Goal: Task Accomplishment & Management: Complete application form

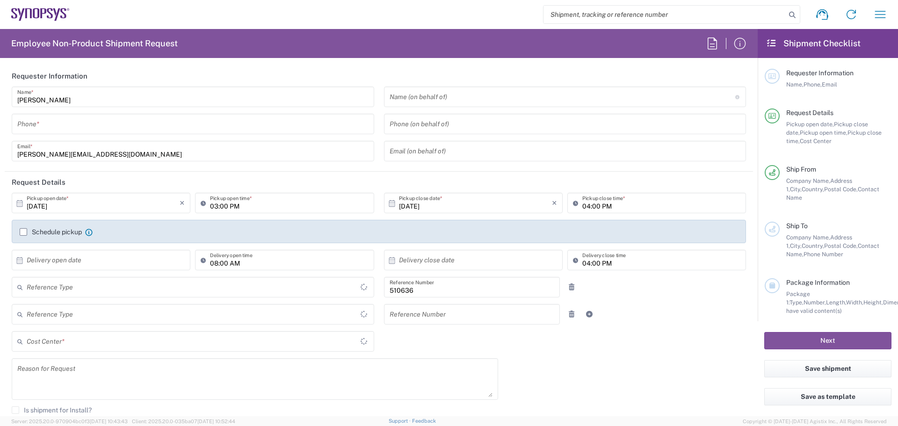
type input "Department"
type input "[GEOGRAPHIC_DATA]"
type input "PT90, SG, MSIP2, R&D 510636"
type input "Delivered at Place"
type input "[GEOGRAPHIC_DATA]"
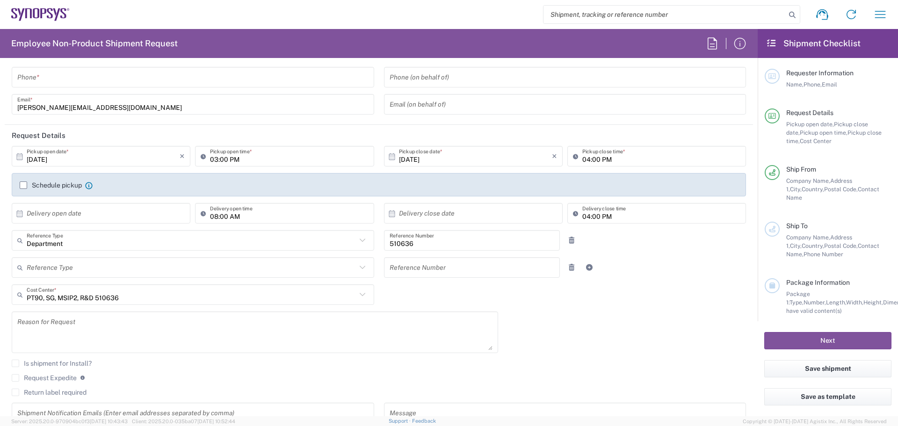
type input "Lisbon PT01"
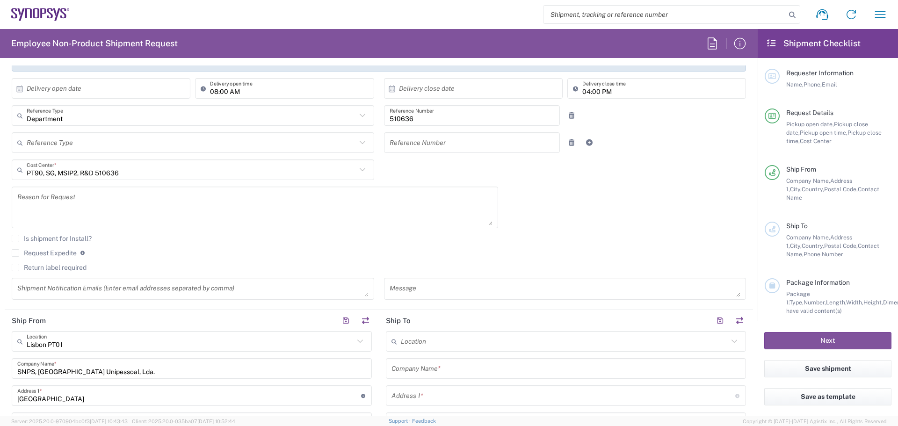
scroll to position [234, 0]
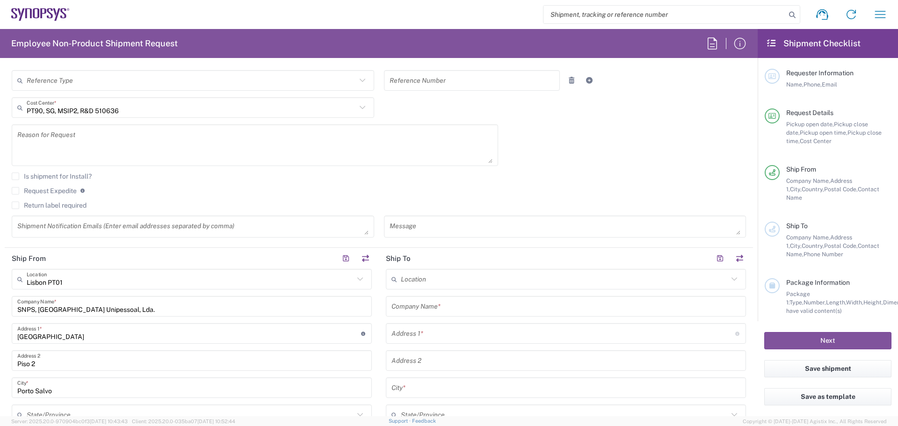
click at [67, 139] on textarea at bounding box center [254, 145] width 475 height 36
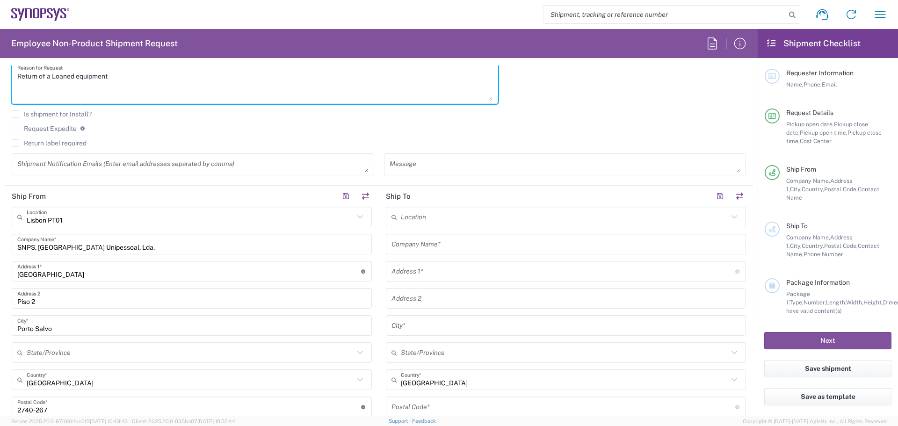
scroll to position [343, 0]
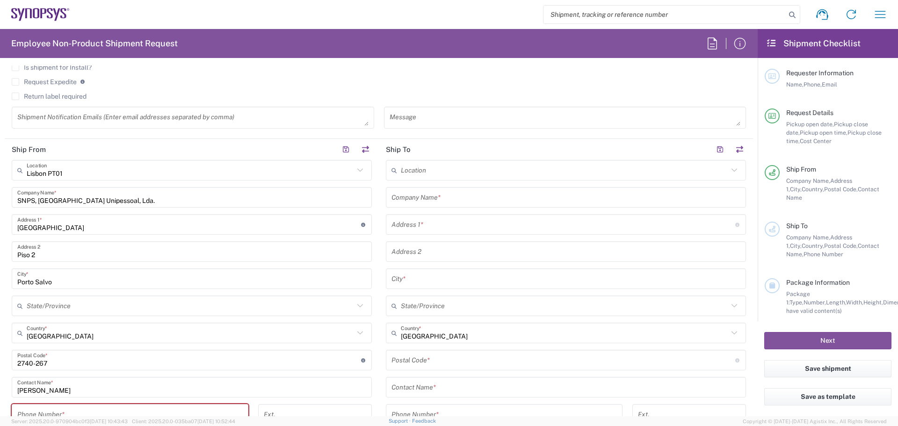
type textarea "Return of a Loaned equipment"
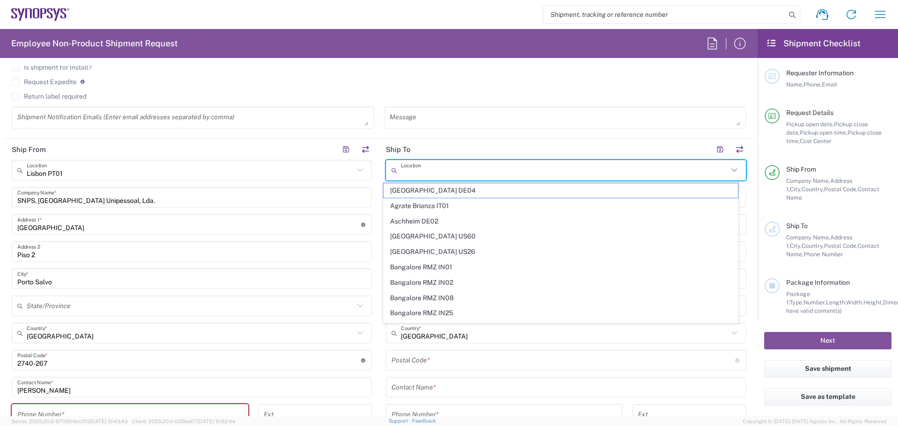
click at [437, 172] on input "text" at bounding box center [564, 170] width 327 height 16
click at [419, 164] on input "text" at bounding box center [564, 170] width 327 height 16
paste input "Teledyne GmbH – [PERSON_NAME] Division"
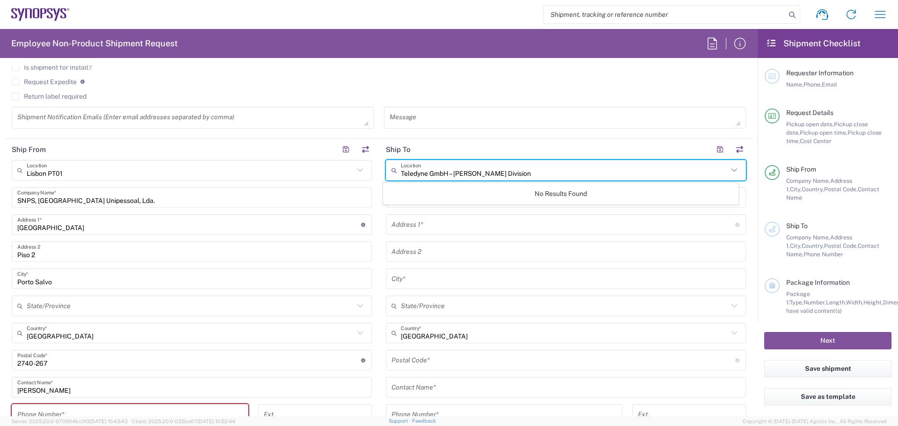
type input "Teledyne GmbH – [PERSON_NAME] Division"
click at [465, 225] on input "text" at bounding box center [564, 225] width 344 height 16
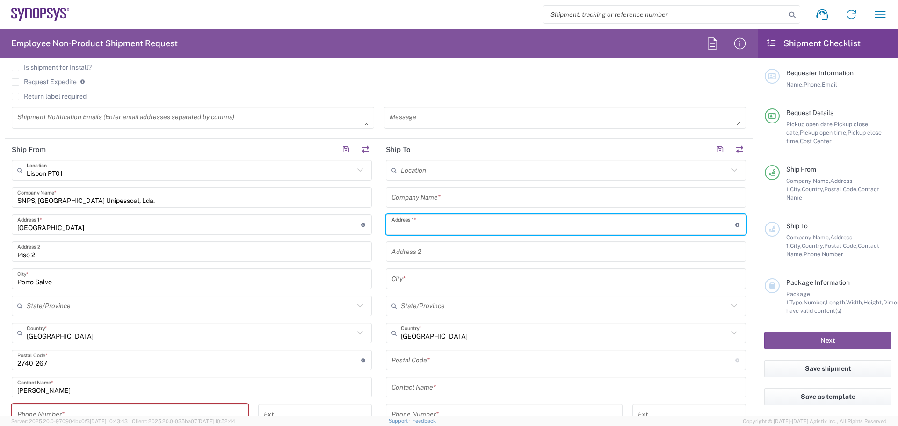
click at [448, 193] on input "text" at bounding box center [566, 197] width 349 height 16
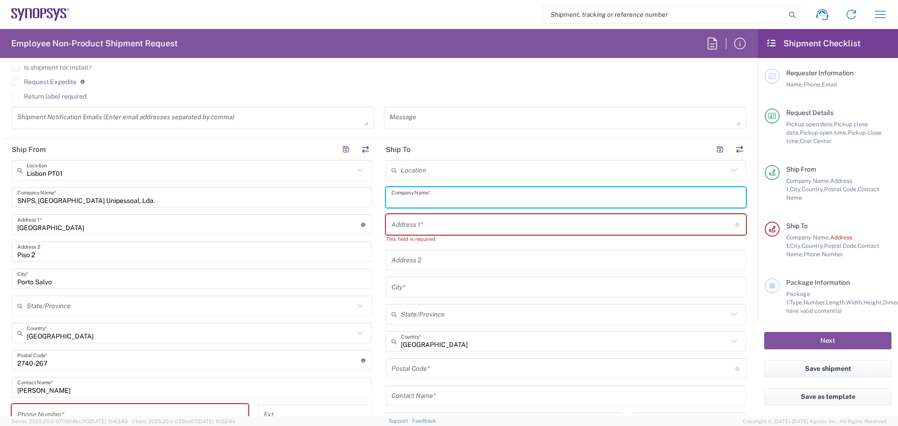
paste input "Teledyne GmbH – [PERSON_NAME] Division"
type input "Teledyne GmbH – [PERSON_NAME] Division"
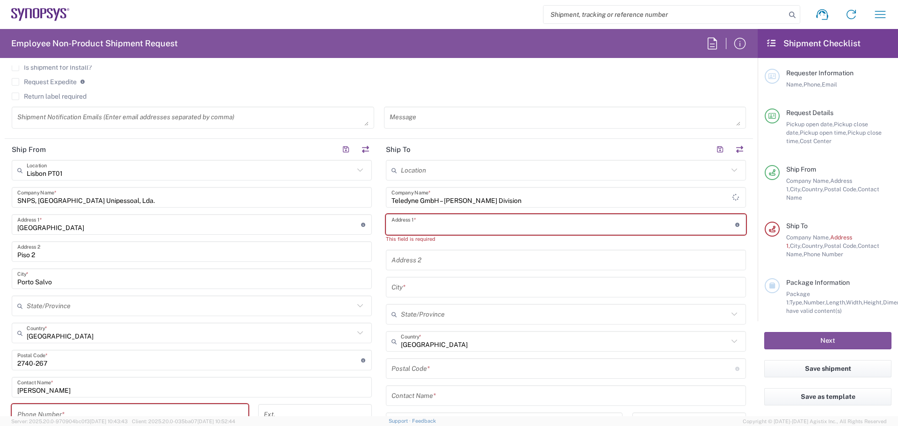
click at [470, 226] on input "text" at bounding box center [564, 225] width 344 height 16
paste input "Im Breitspiel 11c D-69126 [GEOGRAPHIC_DATA], [GEOGRAPHIC_DATA]"
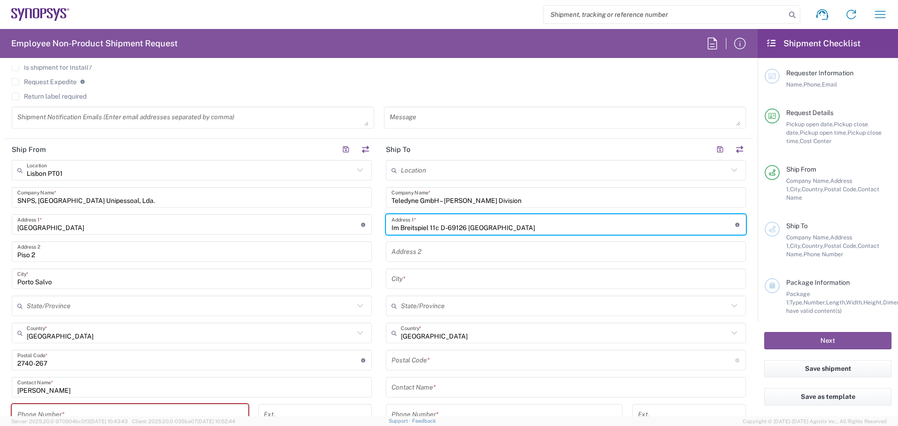
type input "Im Breitspiel 11c D-69126 [GEOGRAPHIC_DATA]"
click at [428, 278] on input "text" at bounding box center [566, 279] width 349 height 16
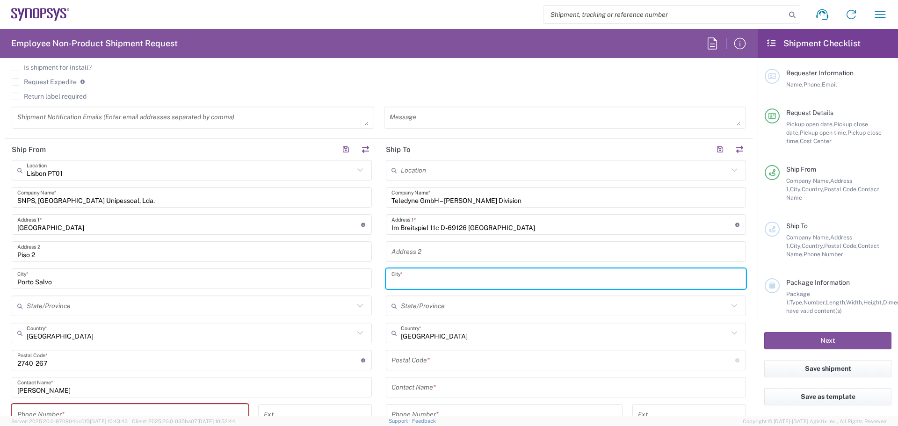
click at [504, 226] on input "Im Breitspiel 11c D-69126 [GEOGRAPHIC_DATA]" at bounding box center [564, 225] width 344 height 16
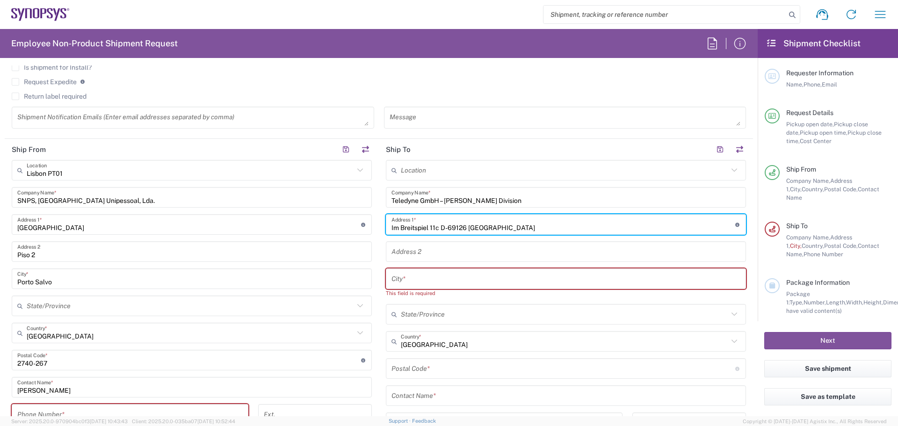
drag, startPoint x: 503, startPoint y: 228, endPoint x: 467, endPoint y: 230, distance: 36.1
click at [467, 230] on input "Im Breitspiel 11c D-69126 [GEOGRAPHIC_DATA]" at bounding box center [564, 225] width 344 height 16
click at [418, 276] on input "text" at bounding box center [566, 279] width 349 height 16
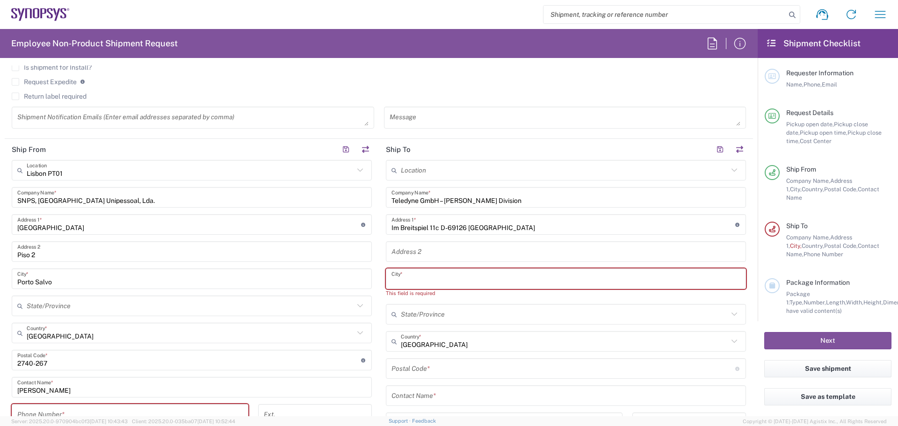
paste input "[GEOGRAPHIC_DATA]"
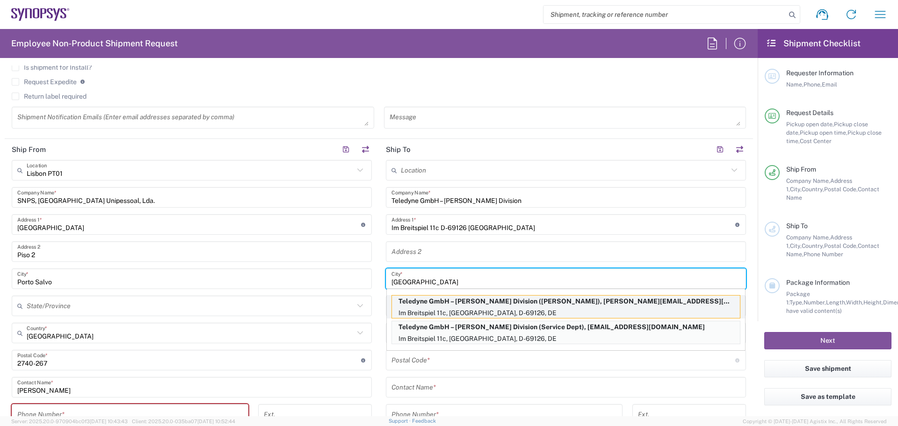
type input "[GEOGRAPHIC_DATA]"
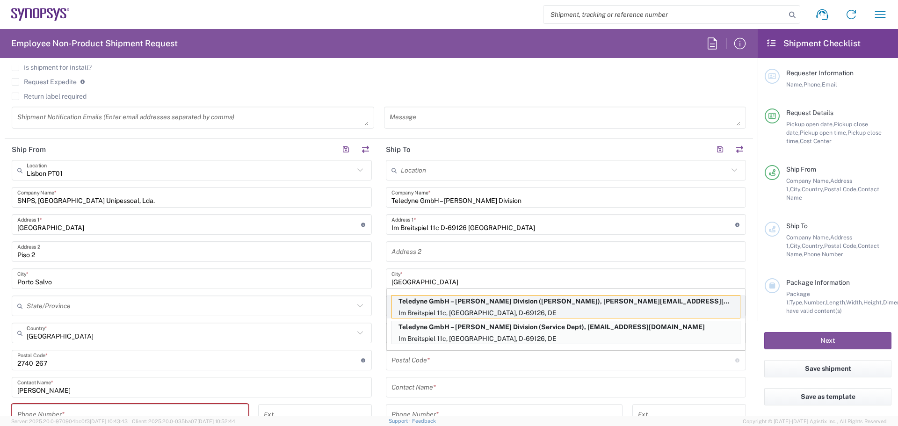
click at [502, 307] on p "Teledyne GmbH – [PERSON_NAME] Division ([PERSON_NAME]), [PERSON_NAME][EMAIL_ADD…" at bounding box center [566, 302] width 348 height 12
type input "Im Breitspiel 11c"
type input "[GEOGRAPHIC_DATA]"
type input "D-69126"
type input "[PERSON_NAME]"
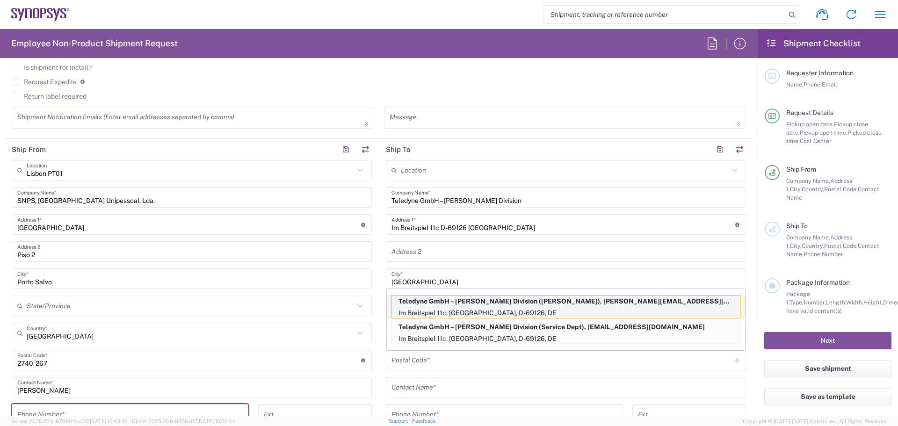
type input "[PHONE_NUMBER]"
type input "[PERSON_NAME][EMAIL_ADDRESS][PERSON_NAME][DOMAIN_NAME]"
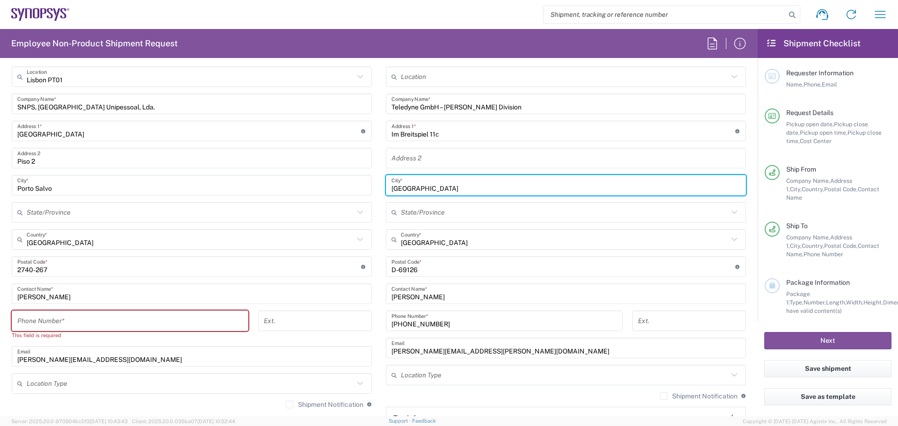
scroll to position [468, 0]
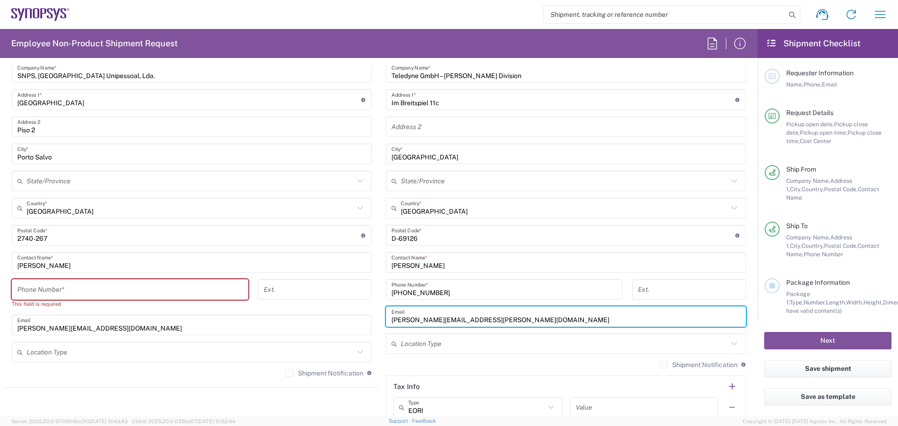
drag, startPoint x: 483, startPoint y: 319, endPoint x: 387, endPoint y: 318, distance: 95.9
click at [387, 318] on div "[PERSON_NAME][EMAIL_ADDRESS][PERSON_NAME][DOMAIN_NAME] Email" at bounding box center [566, 316] width 360 height 21
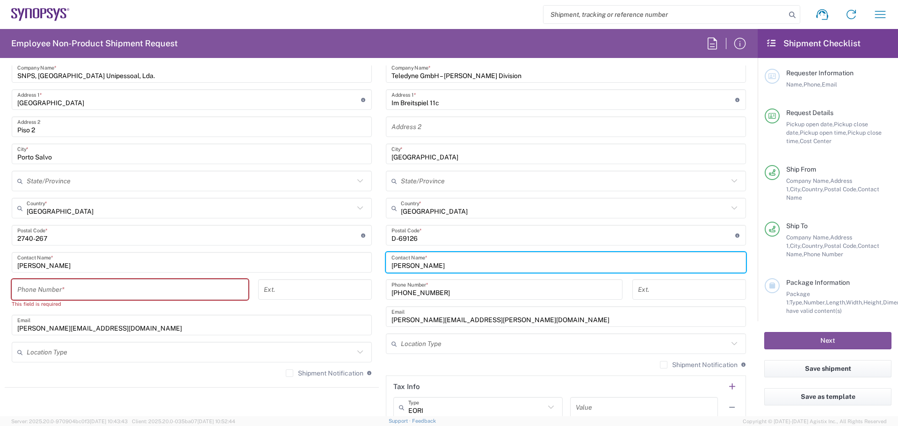
drag, startPoint x: 437, startPoint y: 266, endPoint x: 386, endPoint y: 265, distance: 51.0
click at [386, 265] on div "[PERSON_NAME] Contact Name *" at bounding box center [566, 262] width 360 height 21
type input "[PERSON_NAME]"
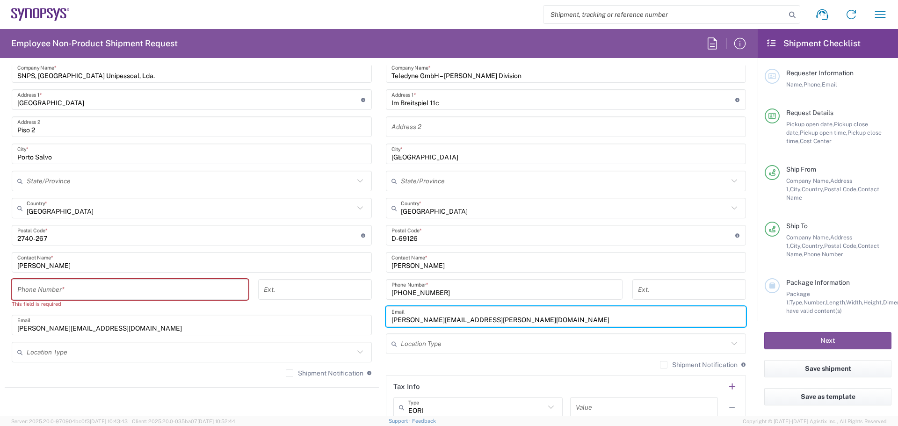
drag, startPoint x: 485, startPoint y: 322, endPoint x: 379, endPoint y: 319, distance: 105.8
click at [379, 319] on main "Location [GEOGRAPHIC_DATA] DE04 Agrate Brianza IT01 [GEOGRAPHIC_DATA] DE02 [GEO…" at bounding box center [566, 231] width 374 height 393
paste input "[PERSON_NAME]"
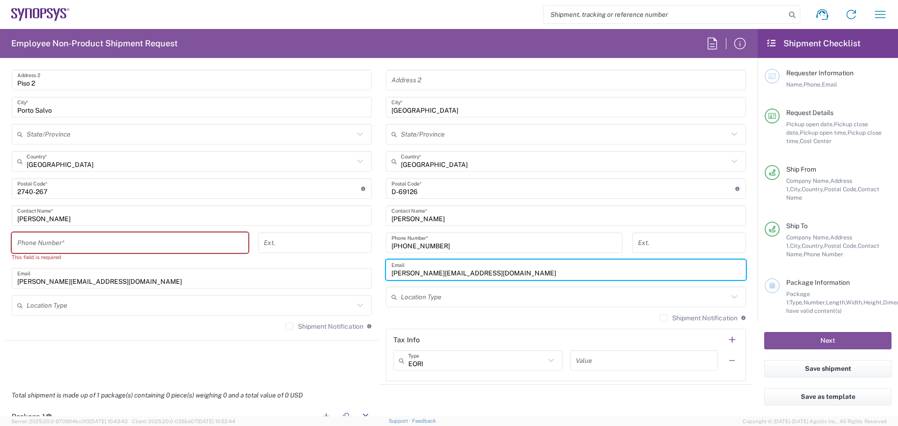
scroll to position [577, 0]
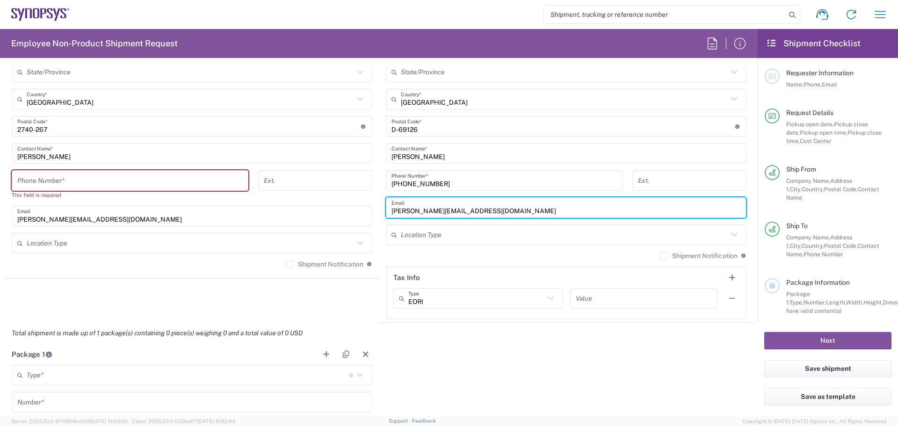
type input "[PERSON_NAME][EMAIL_ADDRESS][DOMAIN_NAME]"
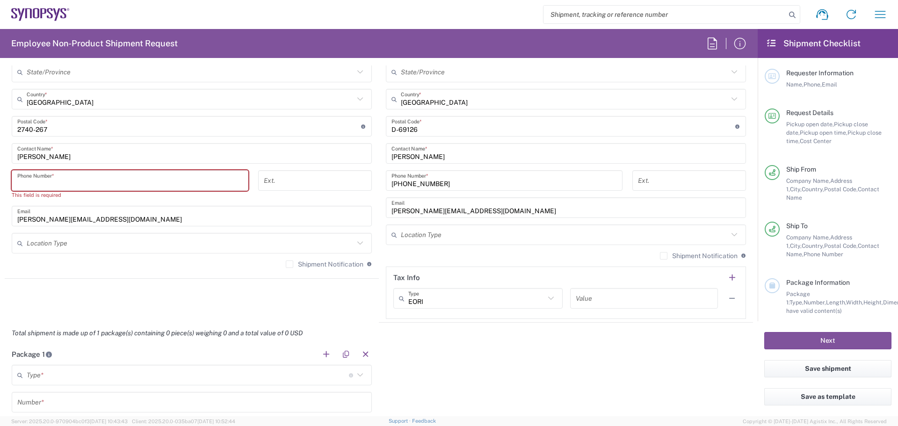
click at [59, 184] on input "tel" at bounding box center [129, 181] width 225 height 16
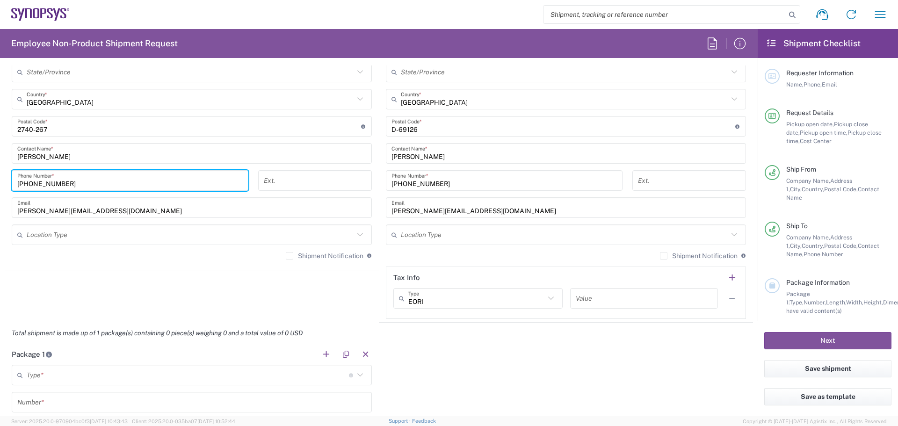
type input "[PHONE_NUMBER]"
click at [119, 269] on agx-form-section "Ship From [GEOGRAPHIC_DATA] PT01 Location [GEOGRAPHIC_DATA] PT01 [GEOGRAPHIC_DA…" at bounding box center [192, 87] width 374 height 365
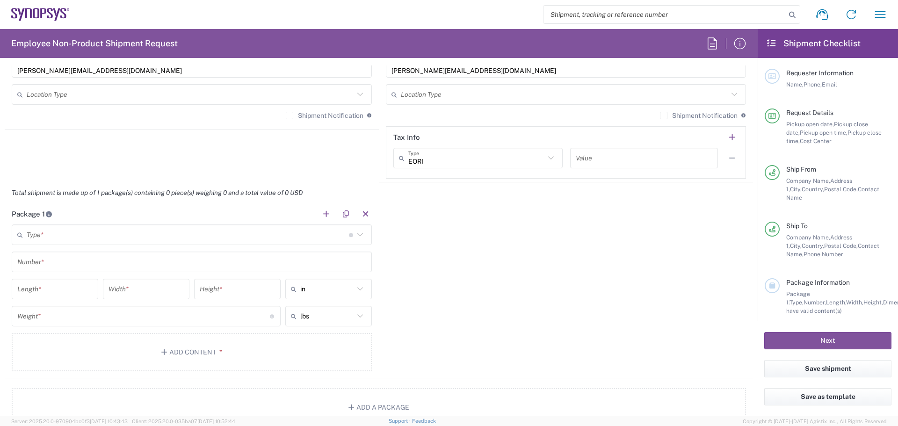
scroll to position [733, 0]
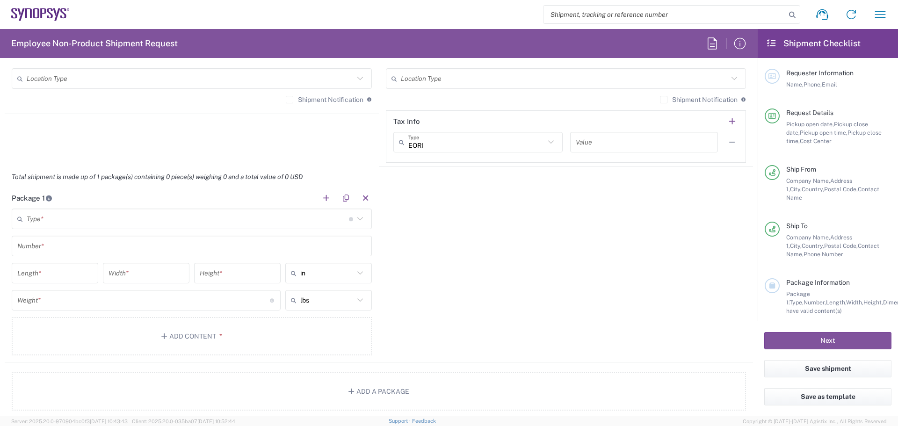
click at [358, 217] on icon at bounding box center [360, 219] width 12 height 12
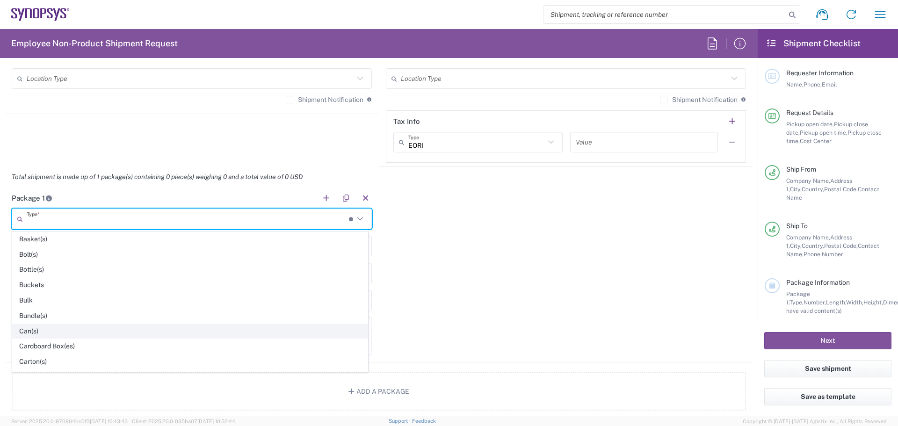
scroll to position [31, 0]
click at [55, 334] on span "Cardboard Box(es)" at bounding box center [190, 330] width 355 height 15
type input "Cardboard Box(es)"
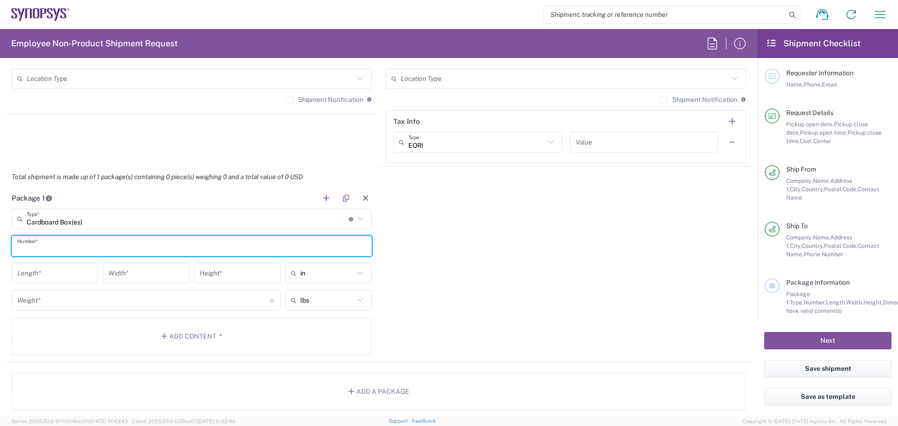
click at [58, 247] on input "text" at bounding box center [191, 246] width 349 height 16
type input "1"
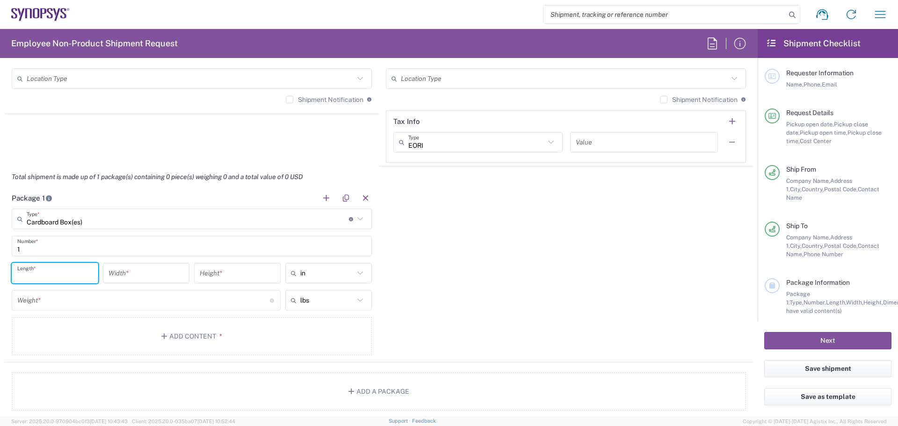
click at [43, 274] on input "number" at bounding box center [54, 273] width 75 height 16
click at [354, 278] on icon at bounding box center [360, 273] width 12 height 12
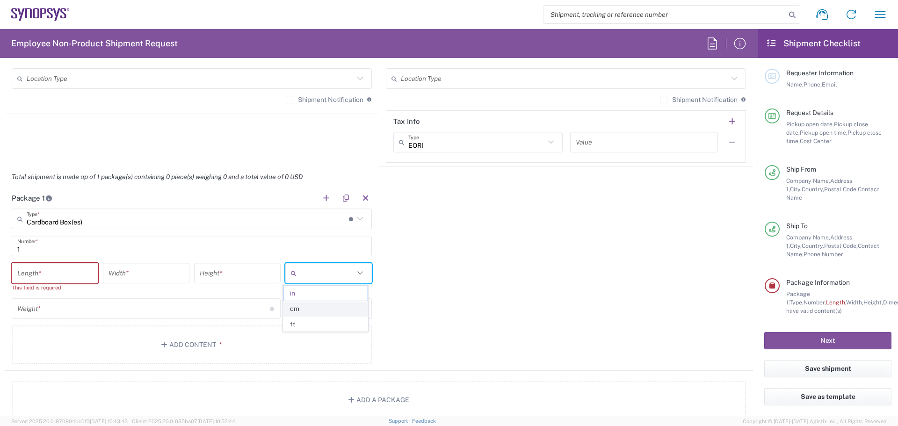
click at [322, 306] on span "cm" at bounding box center [325, 309] width 84 height 15
type input "cm"
click at [320, 312] on input "text" at bounding box center [327, 308] width 54 height 15
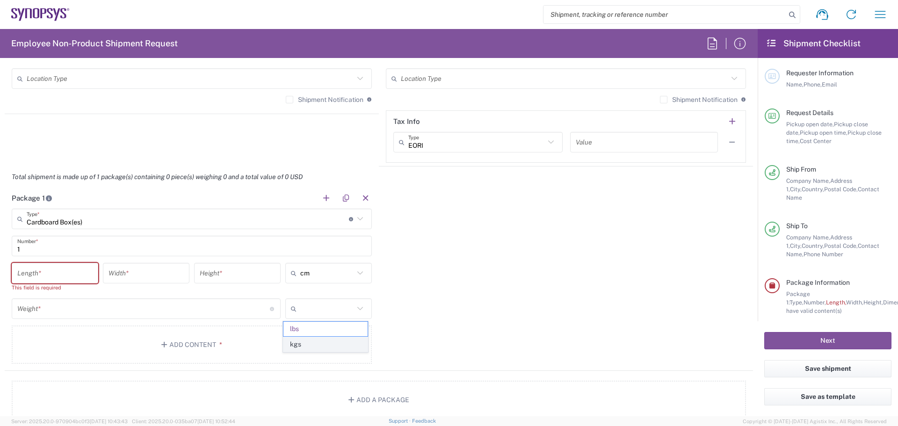
click at [312, 345] on span "kgs" at bounding box center [325, 344] width 84 height 15
type input "kgs"
click at [58, 268] on input "number" at bounding box center [54, 273] width 75 height 16
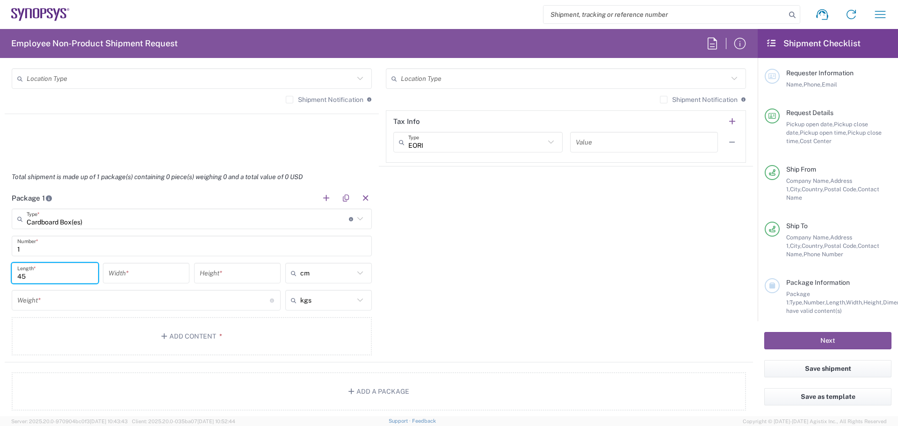
type input "45"
type input "32"
type input "37"
type input "cm"
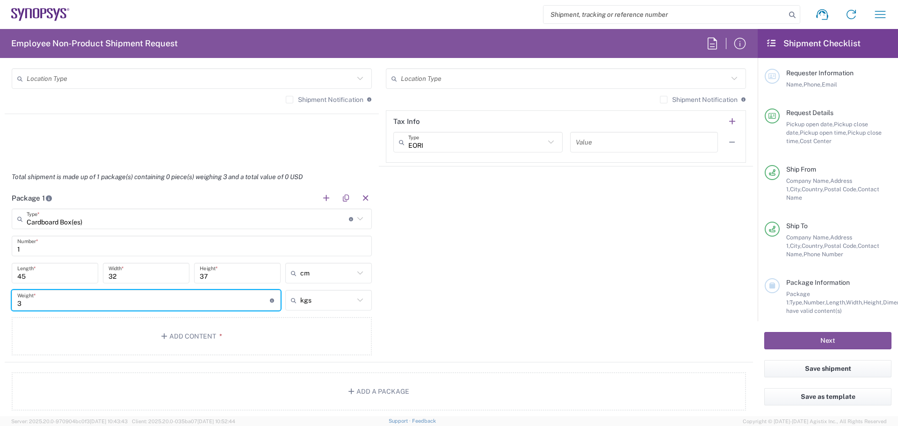
type input "3"
type input "kgs"
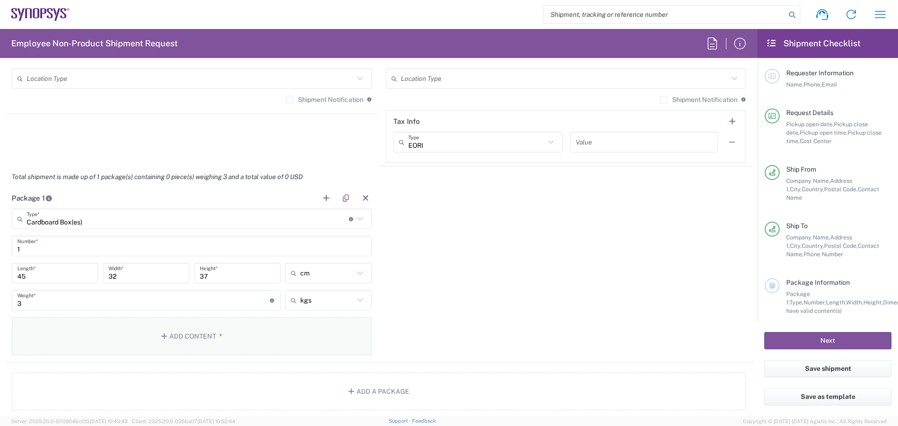
click at [201, 340] on button "Add Content *" at bounding box center [192, 336] width 360 height 38
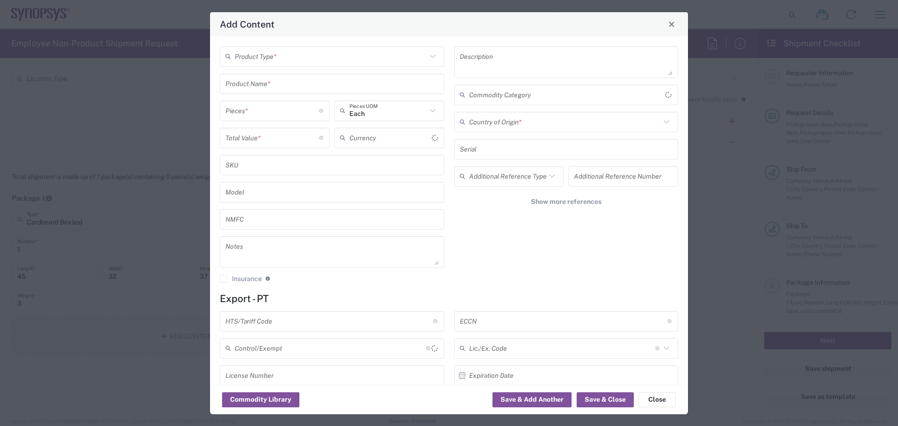
type input "US Dollar"
click at [433, 57] on icon at bounding box center [433, 57] width 12 height 12
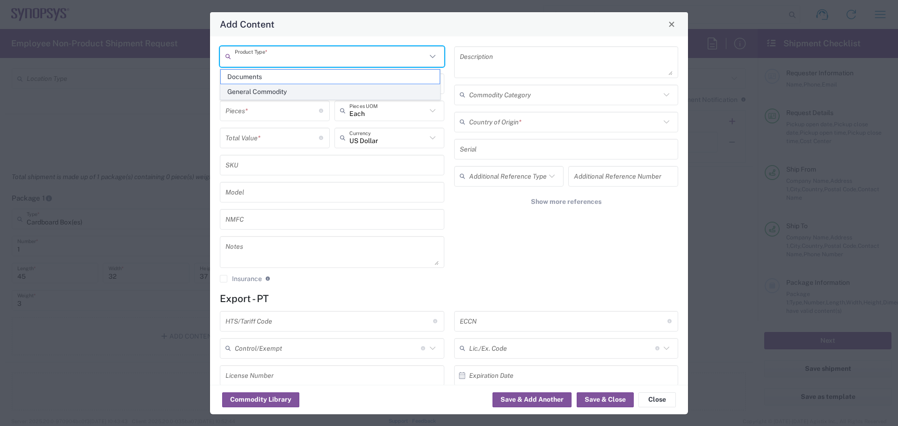
click at [281, 87] on span "General Commodity" at bounding box center [330, 92] width 219 height 15
type input "General Commodity"
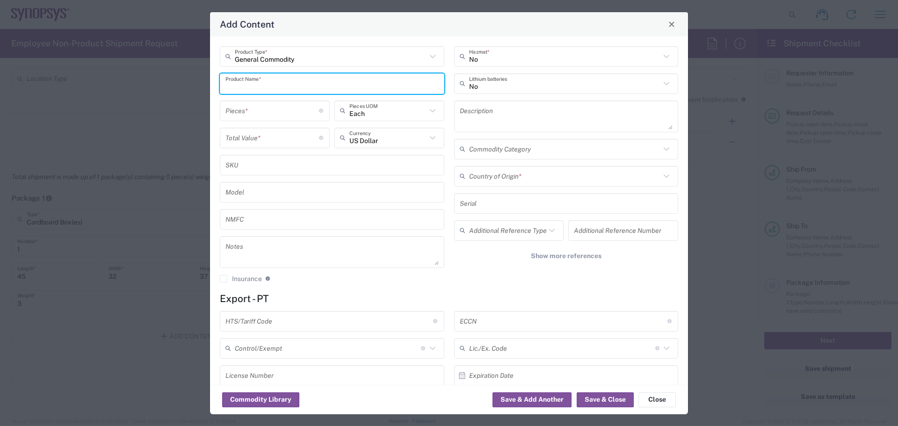
click at [264, 80] on input "text" at bounding box center [331, 83] width 213 height 16
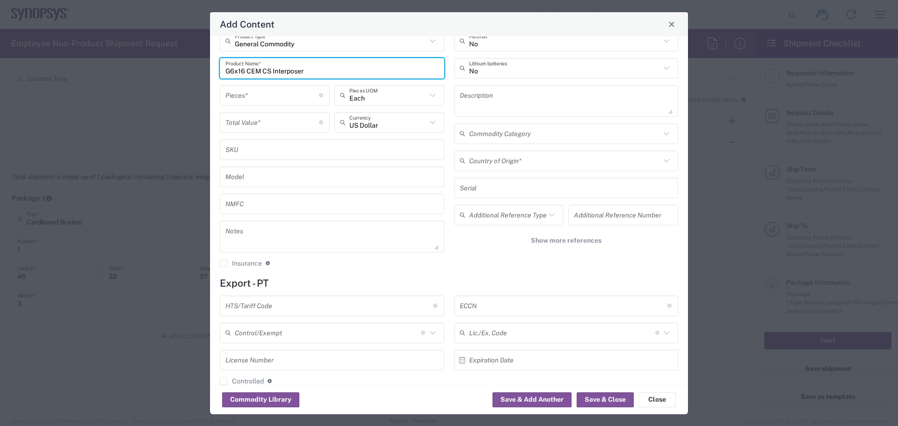
type input "G6x16 CEM CS Interposer"
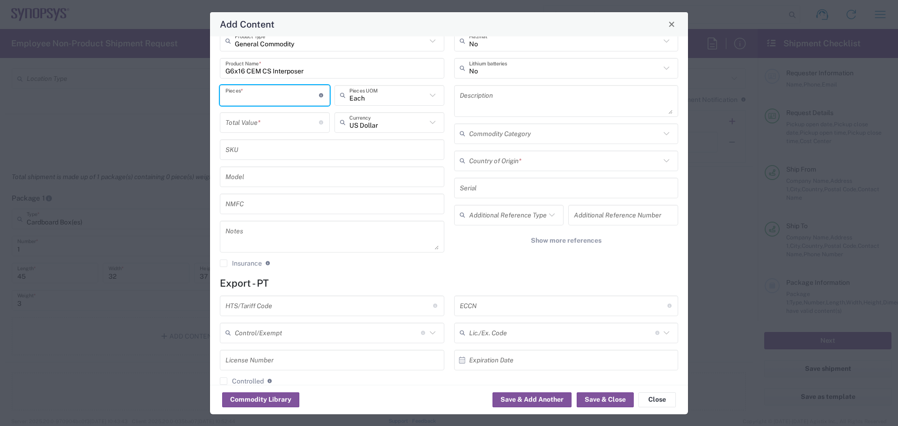
click at [271, 102] on input "number" at bounding box center [272, 95] width 94 height 16
type input "1"
click at [271, 125] on input "number" at bounding box center [272, 122] width 94 height 16
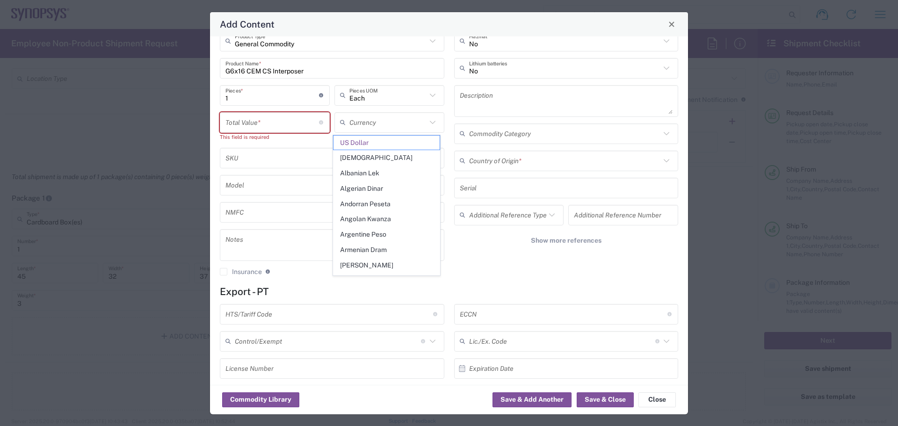
click at [302, 139] on div "This field is required" at bounding box center [275, 137] width 110 height 8
type input "US Dollar"
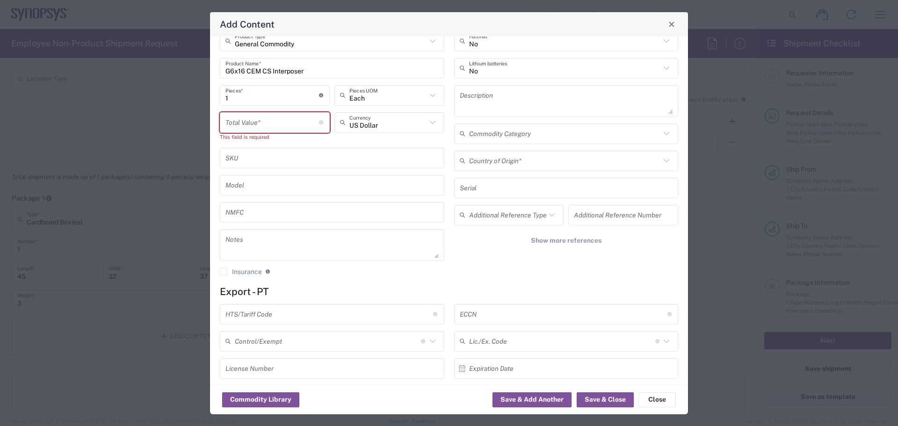
click at [315, 182] on input "text" at bounding box center [331, 185] width 213 height 16
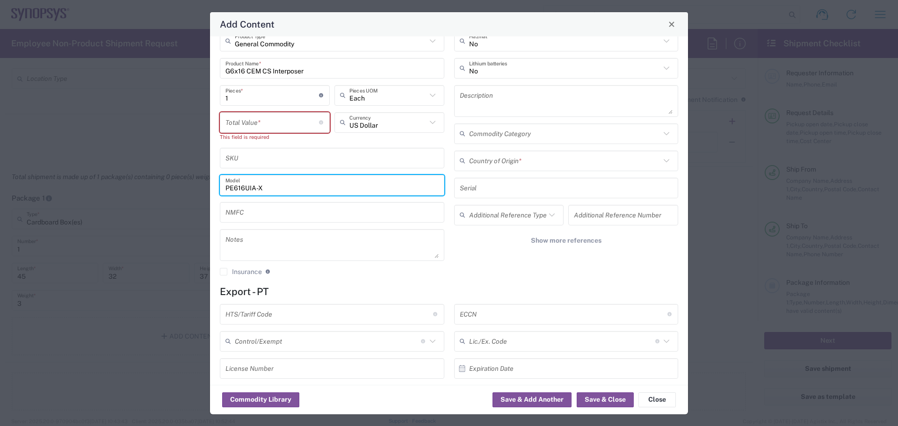
type input "PE616UIA-X"
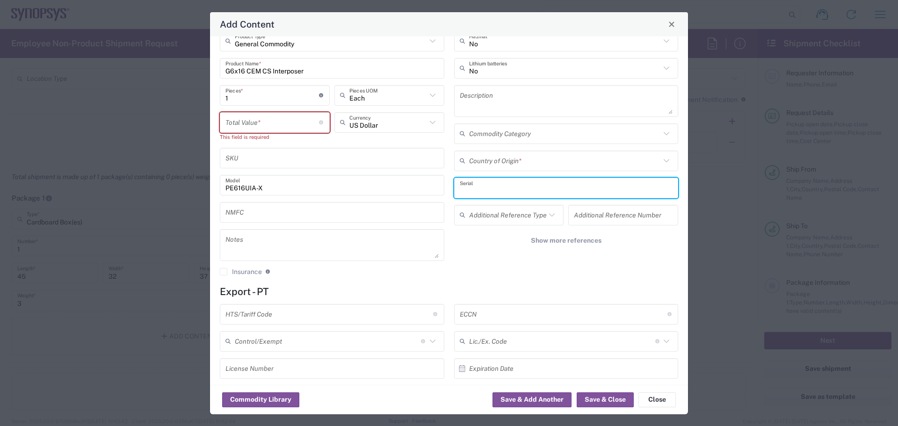
click at [465, 184] on input "text" at bounding box center [566, 188] width 213 height 16
type input "1023-0018 (EQ-007863)"
click at [566, 284] on div "General Commodity Product Type * G6x16 CEM CS Interposer Product Name * 1 Piece…" at bounding box center [449, 210] width 478 height 349
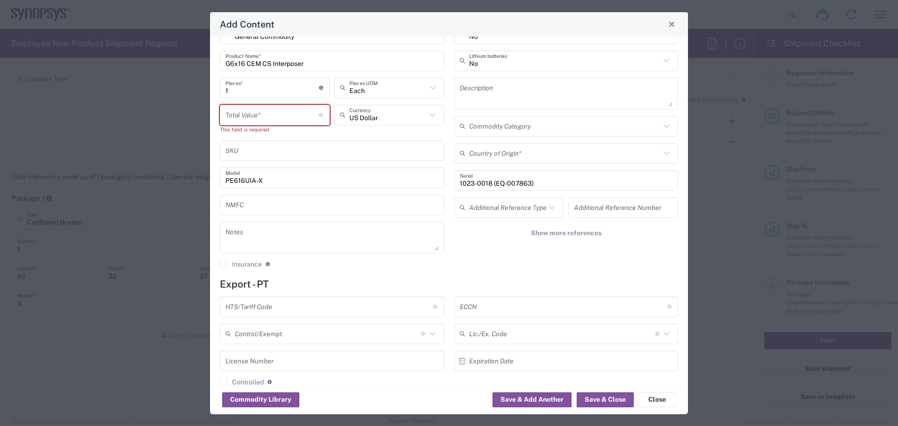
scroll to position [0, 0]
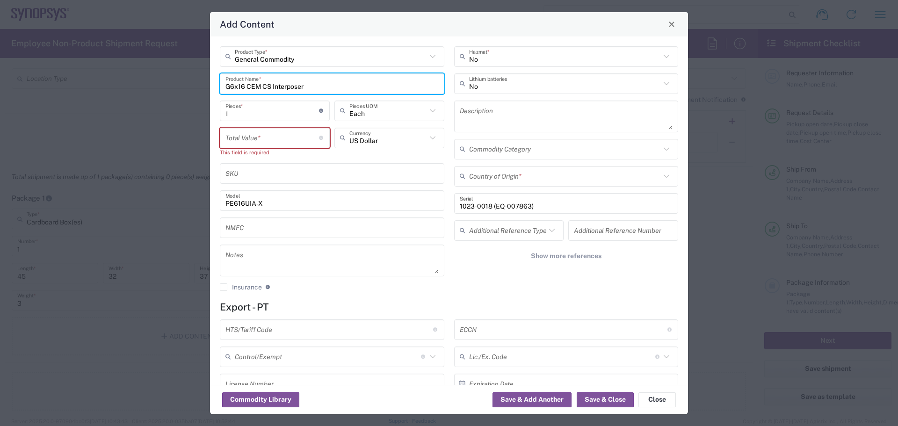
drag, startPoint x: 310, startPoint y: 89, endPoint x: 225, endPoint y: 90, distance: 84.7
click at [225, 90] on input "G6x16 CEM CS Interposer" at bounding box center [331, 83] width 213 height 16
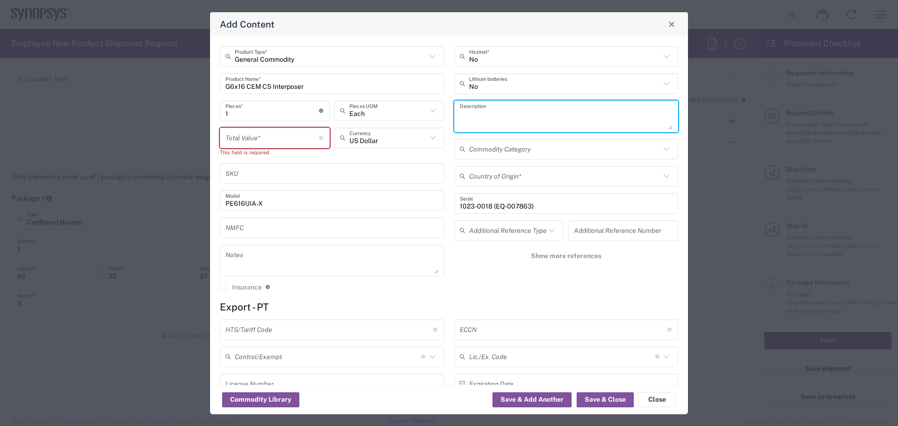
click at [493, 126] on textarea at bounding box center [566, 116] width 213 height 26
paste textarea "G6x16 CEM CS Interposer"
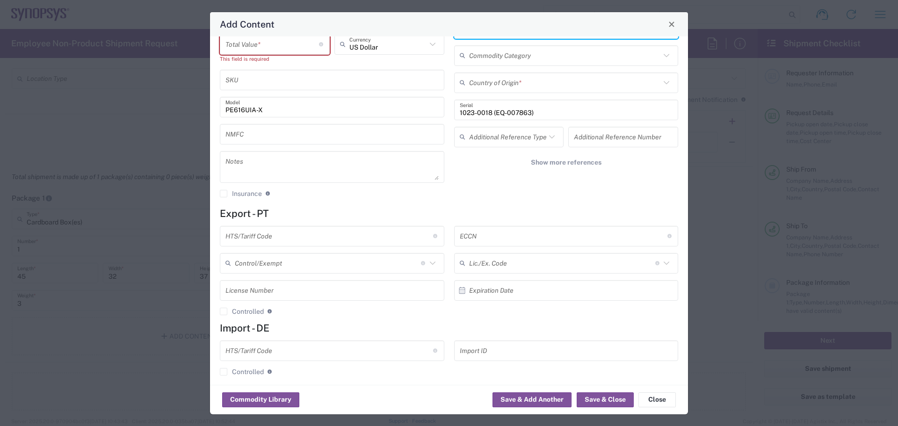
scroll to position [101, 0]
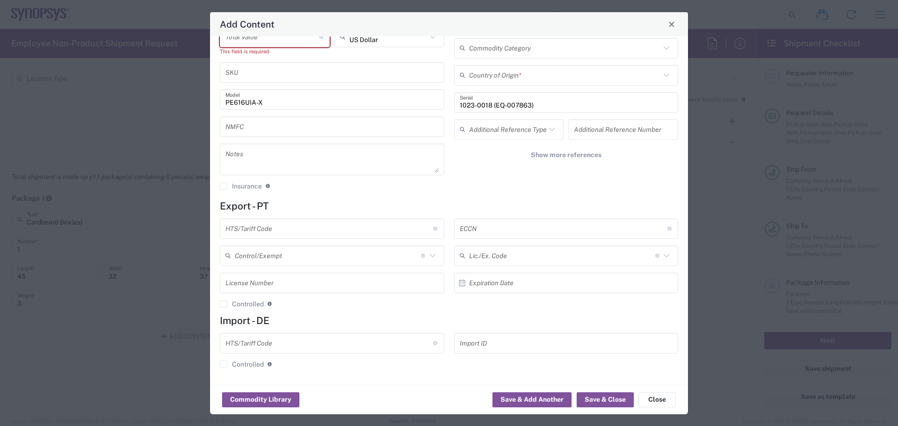
type textarea "G6x16 CEM CS Interposer"
click at [263, 152] on textarea at bounding box center [331, 159] width 213 height 26
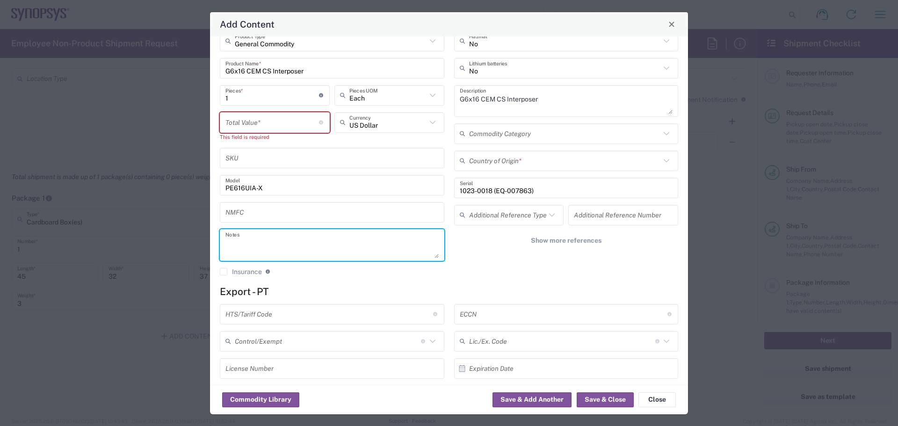
scroll to position [0, 0]
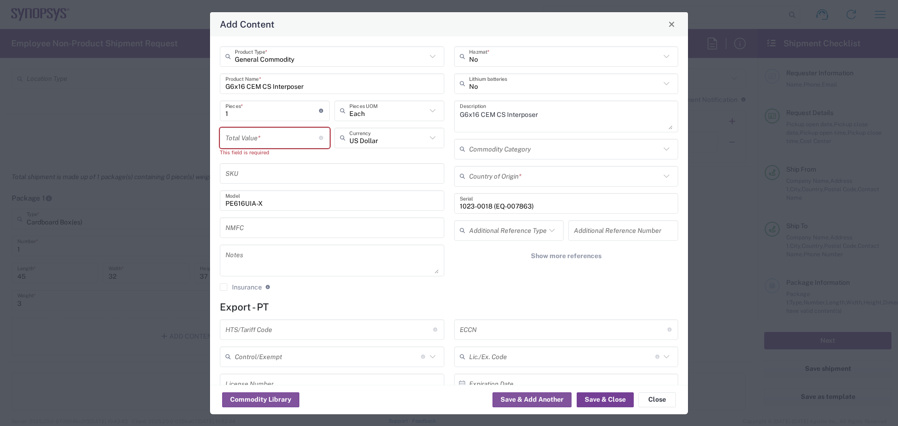
click at [600, 396] on button "Save & Close" at bounding box center [605, 399] width 57 height 15
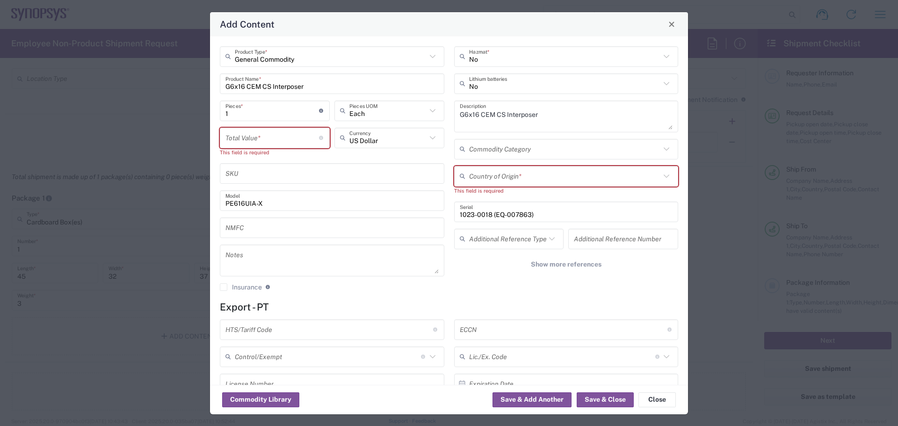
click at [501, 179] on input "text" at bounding box center [565, 176] width 192 height 16
type input "[GEOGRAPHIC_DATA]"
click at [480, 299] on div "General Commodity Product Type * G6x16 CEM CS Interposer Product Name * 1 Piece…" at bounding box center [449, 210] width 478 height 349
click at [498, 171] on input "text" at bounding box center [565, 176] width 192 height 16
click at [485, 223] on span "[GEOGRAPHIC_DATA]" at bounding box center [560, 227] width 219 height 15
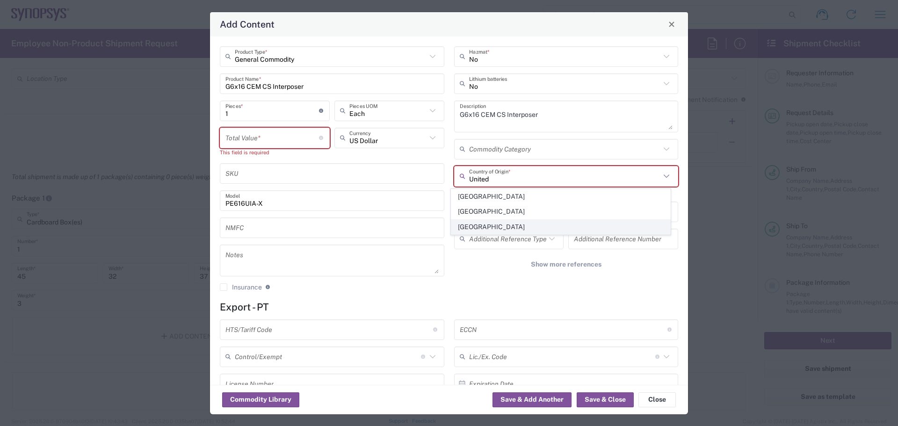
type input "[GEOGRAPHIC_DATA]"
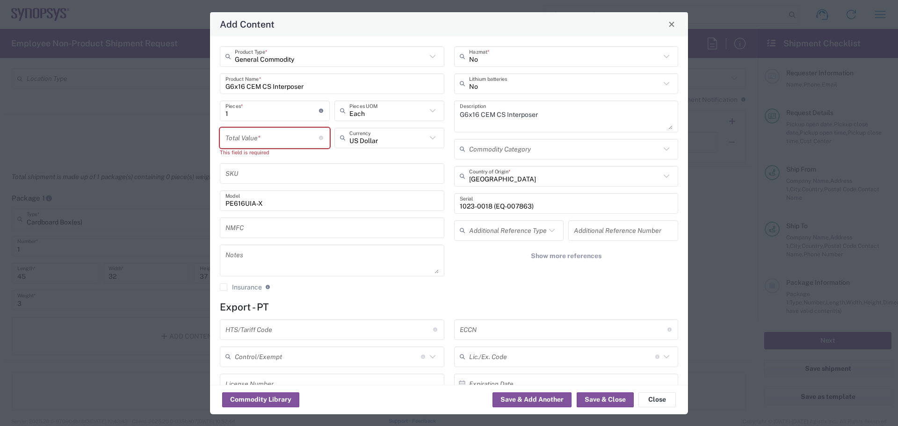
click at [84, 391] on div "Add Content General Commodity Product Type * G6x16 CEM CS Interposer Product Na…" at bounding box center [449, 213] width 898 height 426
click at [431, 136] on icon at bounding box center [433, 138] width 12 height 12
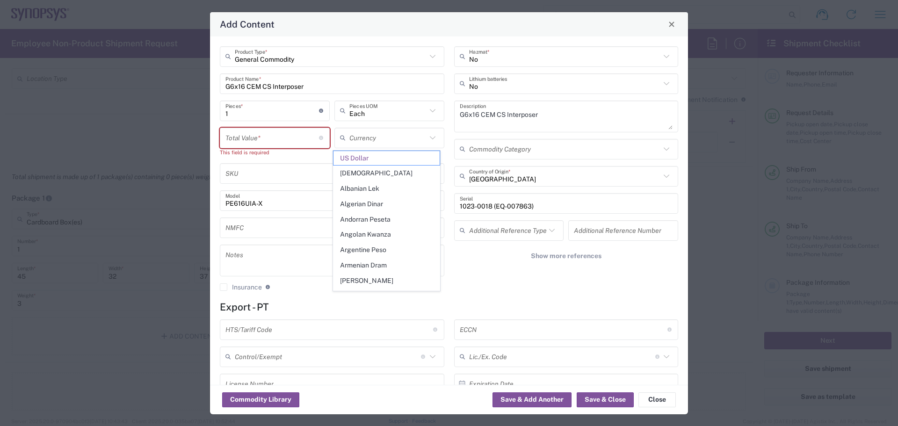
click at [431, 136] on icon at bounding box center [433, 138] width 12 height 12
